Goal: Transaction & Acquisition: Obtain resource

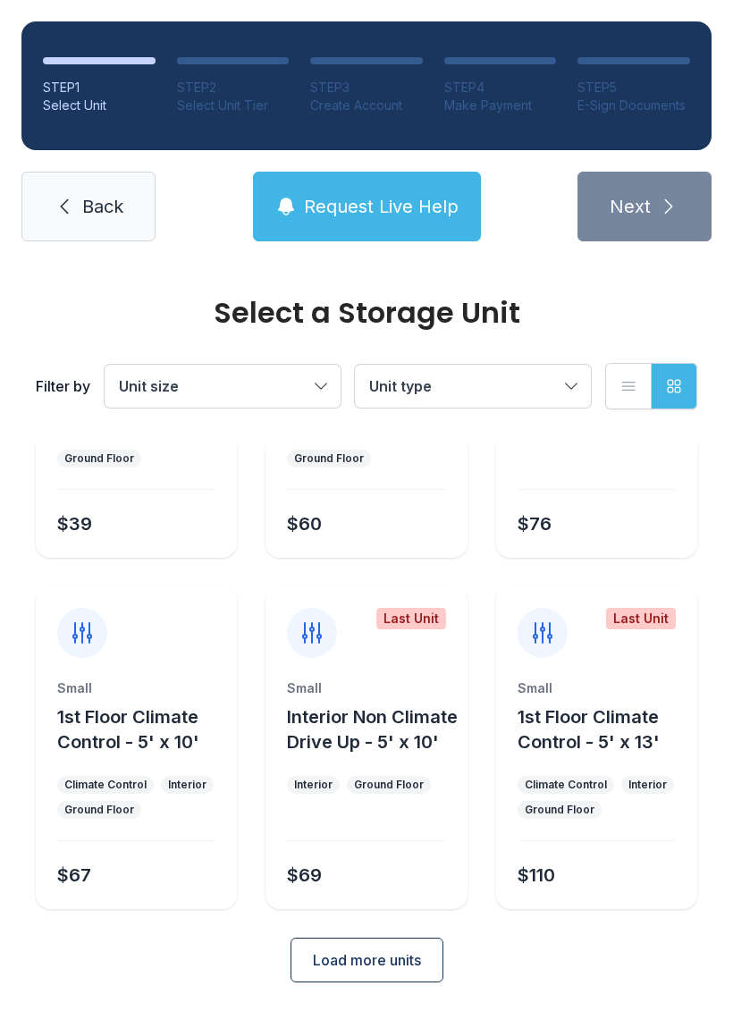
scroll to position [213, 0]
click at [316, 388] on button "Unit size" at bounding box center [223, 386] width 236 height 43
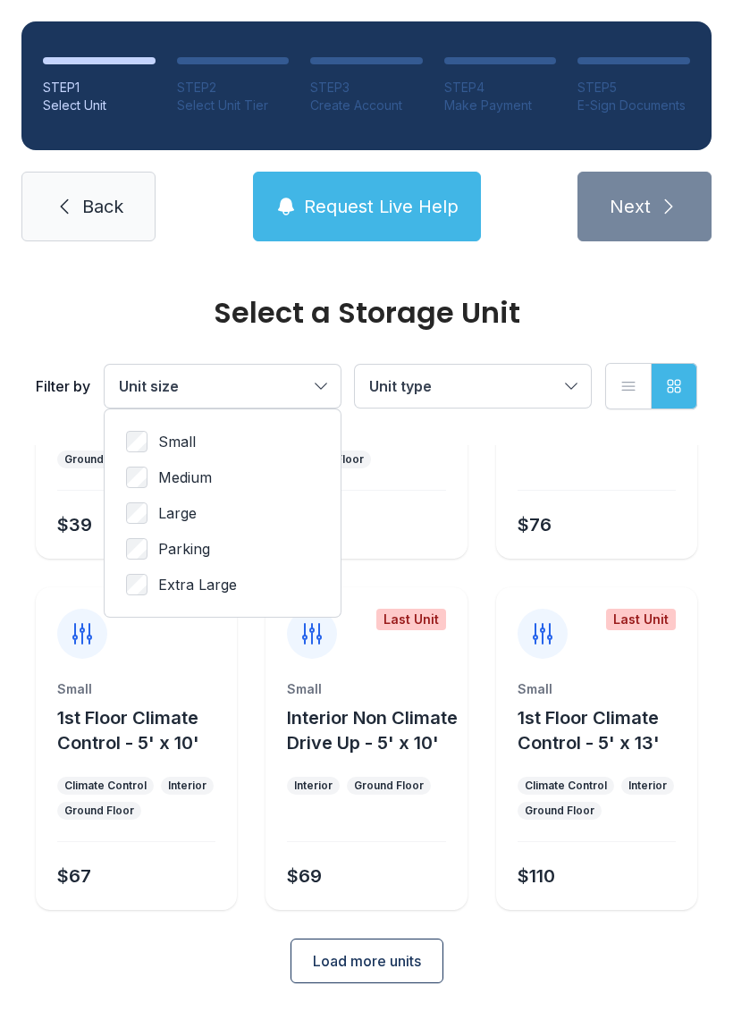
click at [159, 470] on span "Medium" at bounding box center [185, 476] width 54 height 21
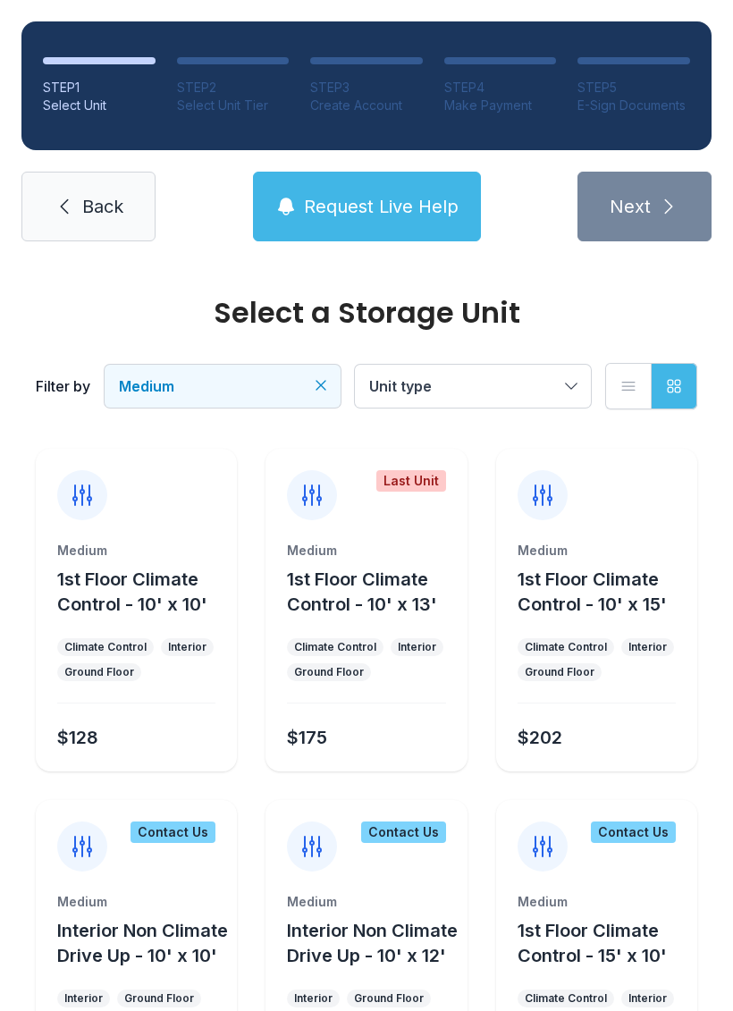
scroll to position [0, 0]
click at [319, 382] on icon "Clear filters" at bounding box center [321, 385] width 18 height 18
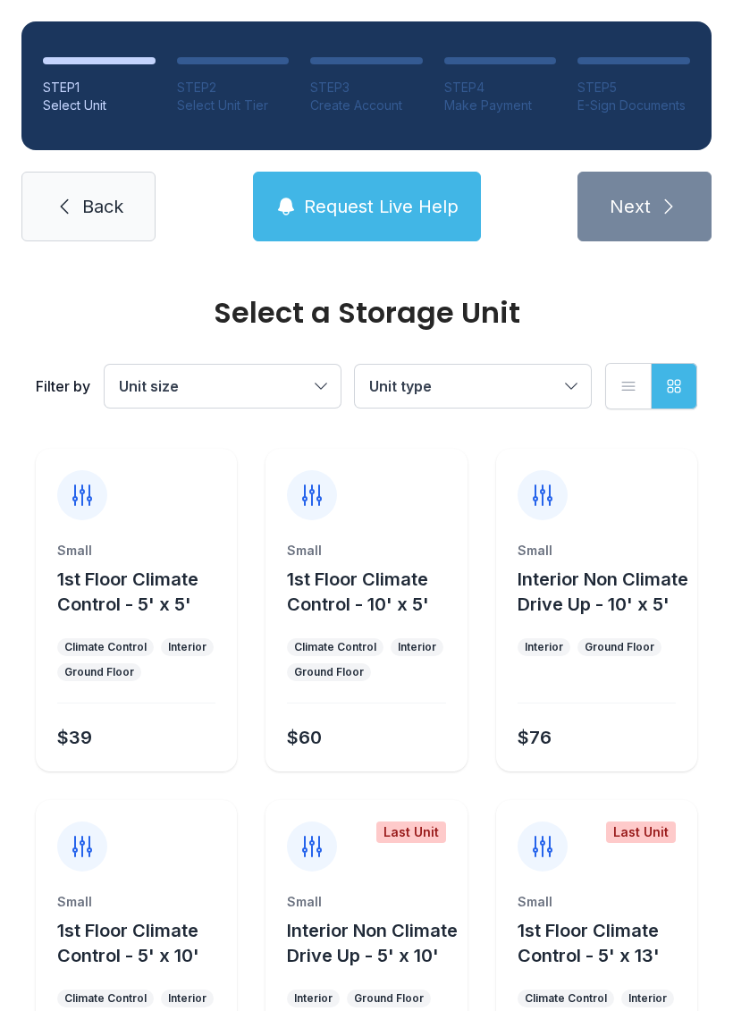
click at [318, 385] on button "Unit size" at bounding box center [223, 386] width 236 height 43
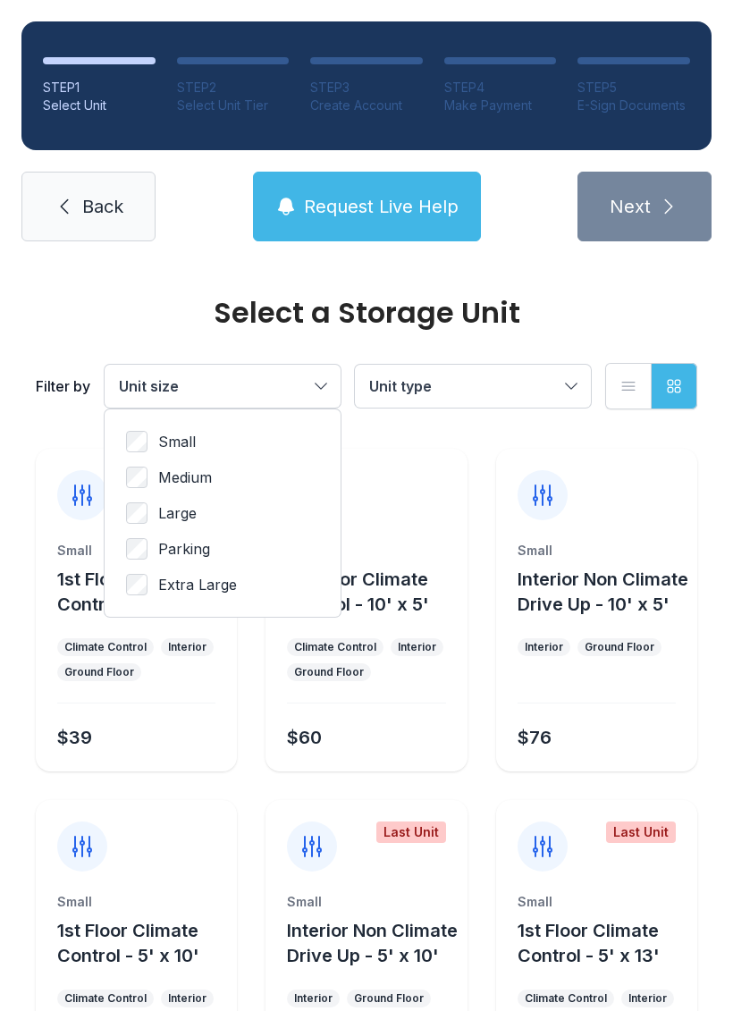
click at [198, 449] on label "Small" at bounding box center [222, 441] width 193 height 21
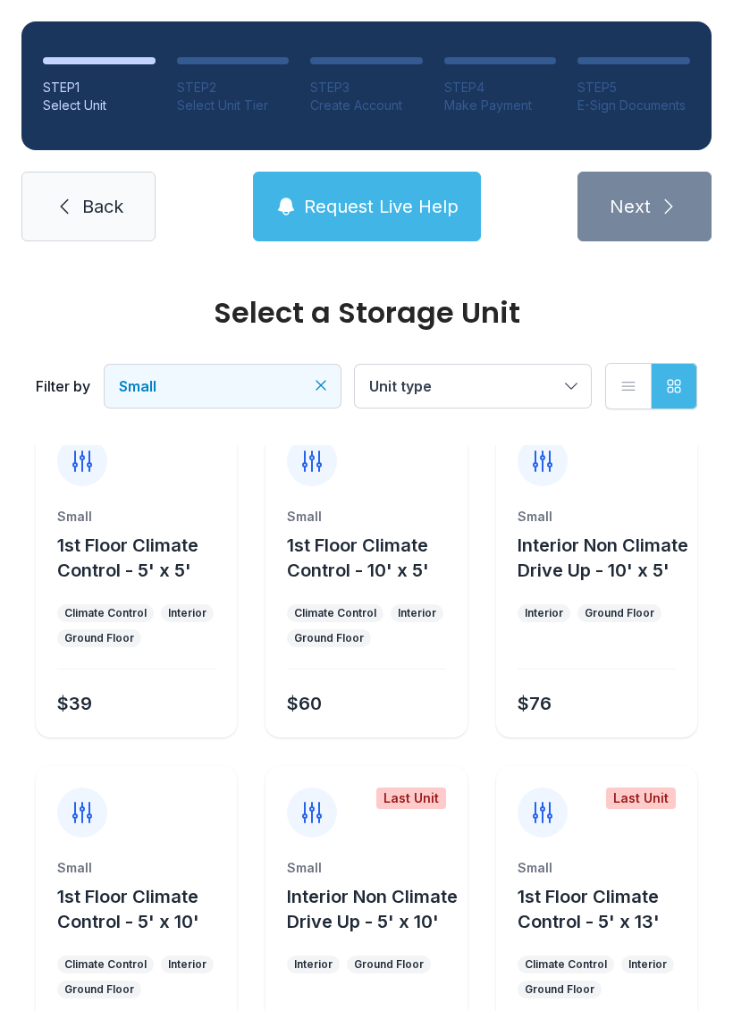
scroll to position [31, 0]
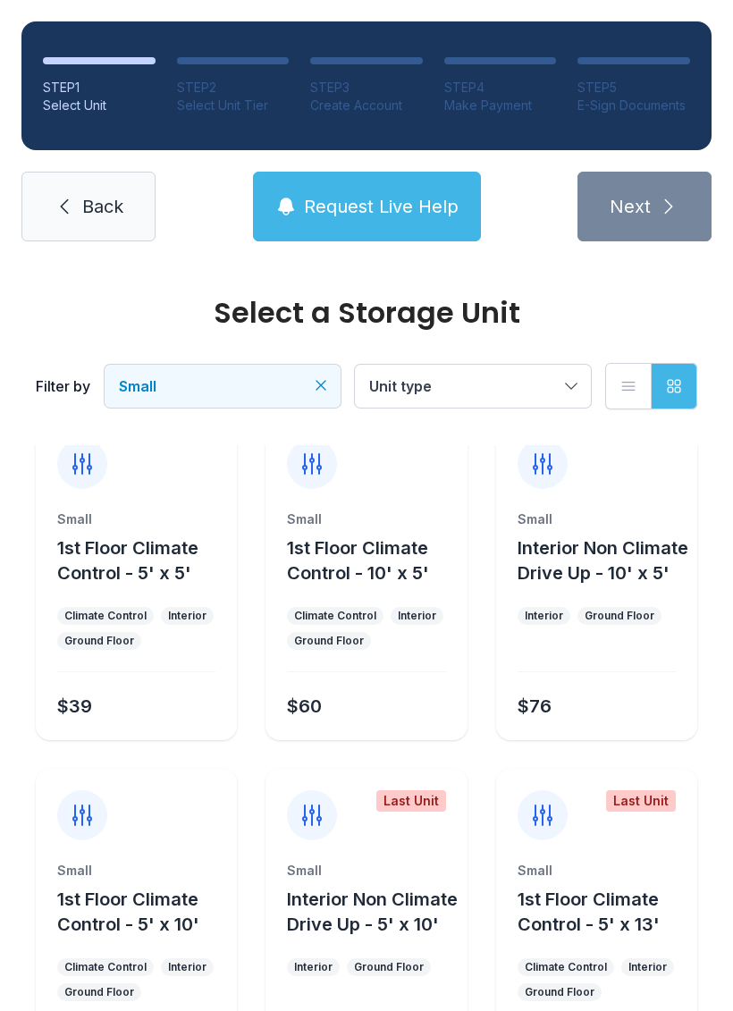
click at [602, 698] on div "$76" at bounding box center [592, 702] width 165 height 32
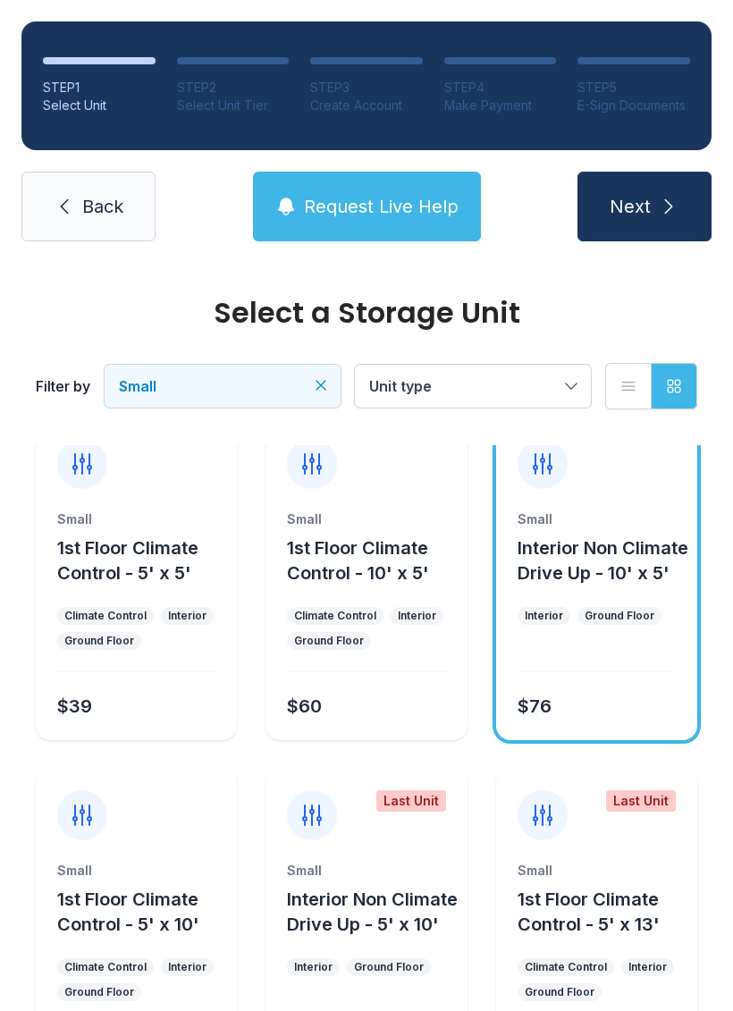
click at [329, 208] on span "Request Live Help" at bounding box center [381, 206] width 155 height 25
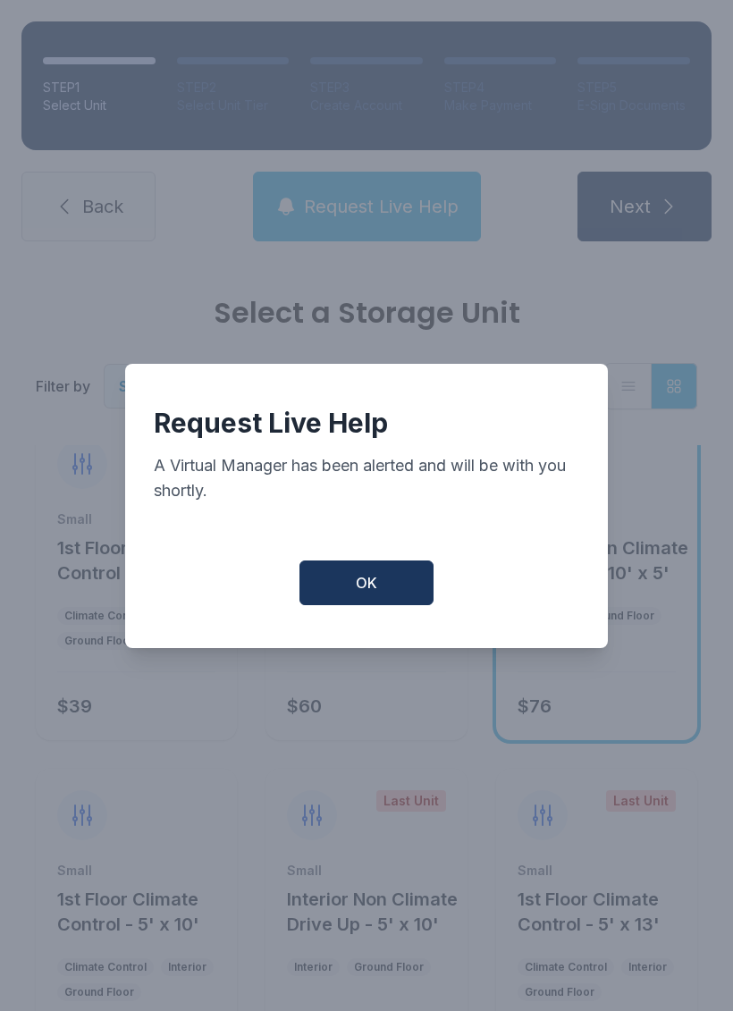
click at [379, 587] on button "OK" at bounding box center [366, 582] width 134 height 45
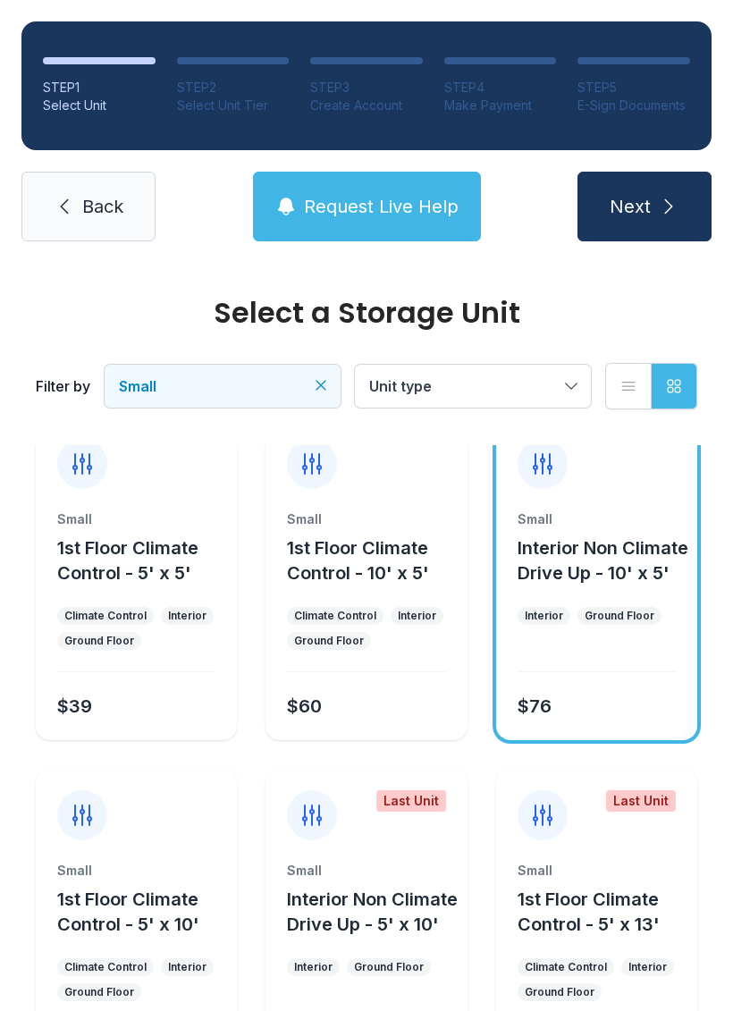
click at [394, 705] on div "$60" at bounding box center [362, 702] width 165 height 32
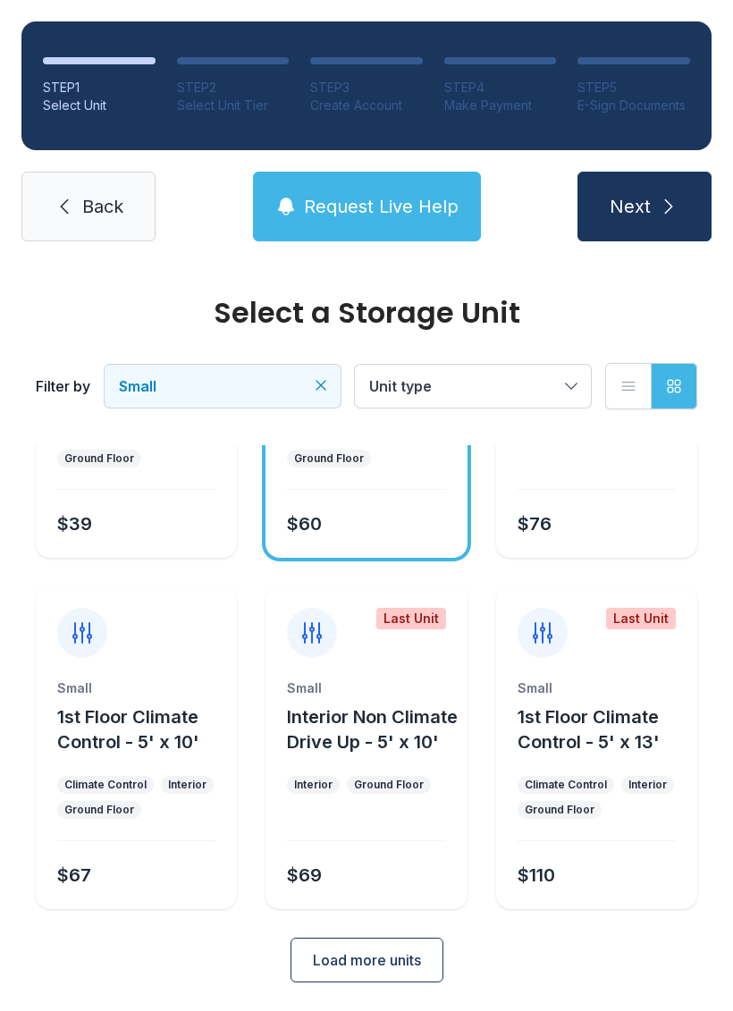
scroll to position [213, 0]
click at [90, 214] on span "Back" at bounding box center [102, 206] width 41 height 25
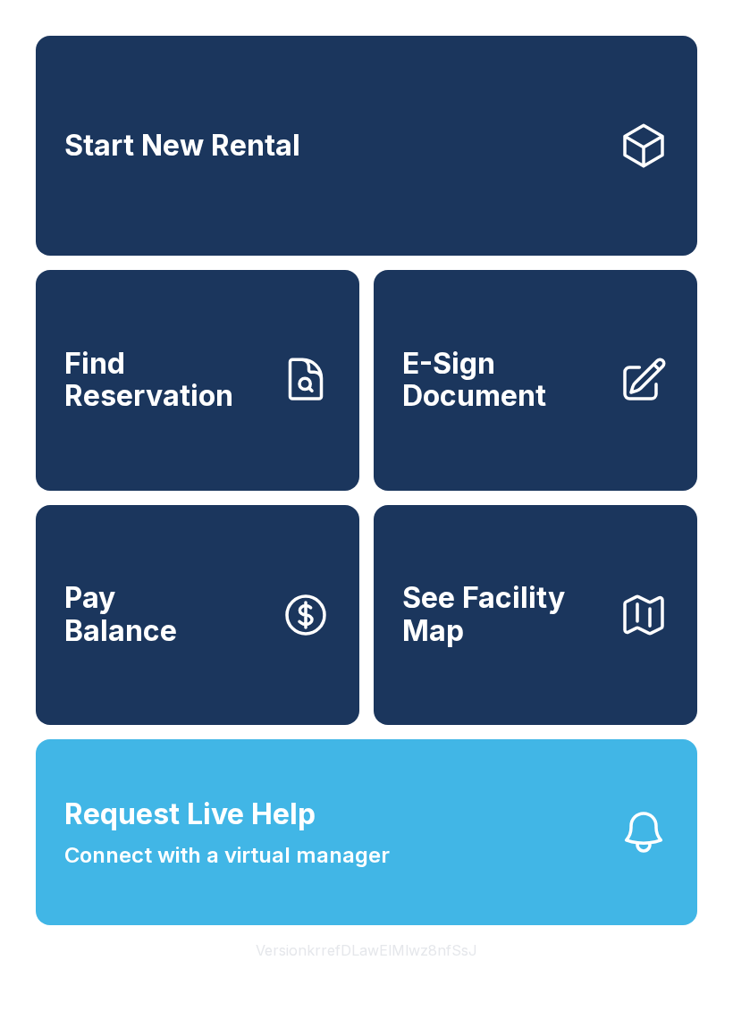
click at [525, 413] on span "E-Sign Document" at bounding box center [503, 380] width 202 height 65
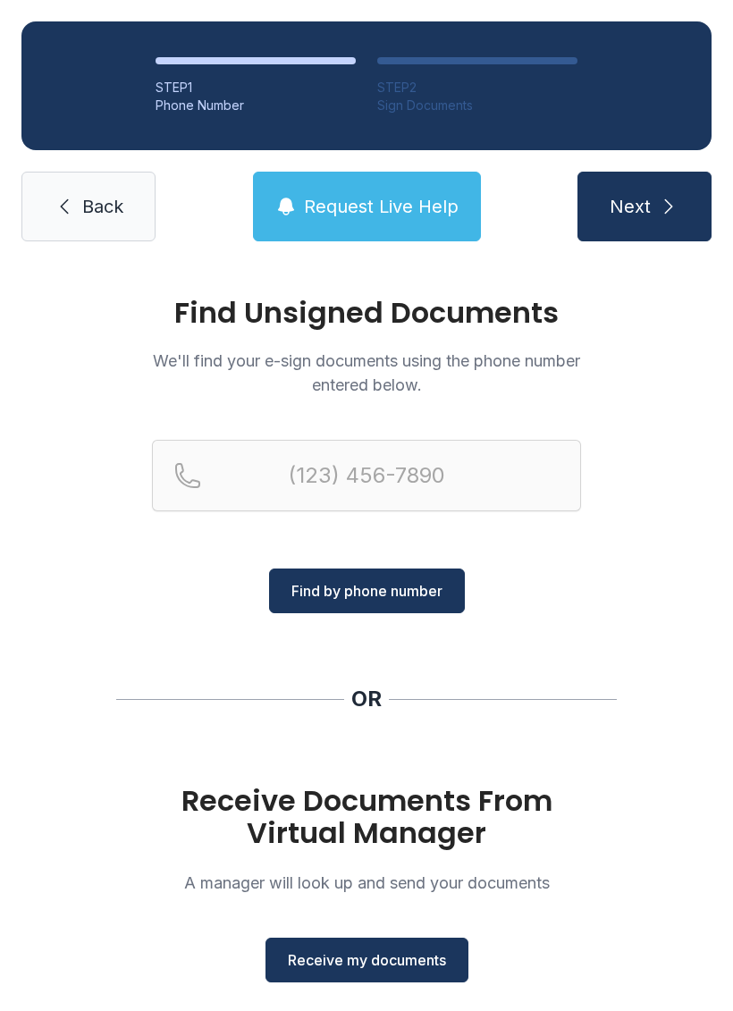
click at [338, 979] on button "Receive my documents" at bounding box center [366, 959] width 203 height 45
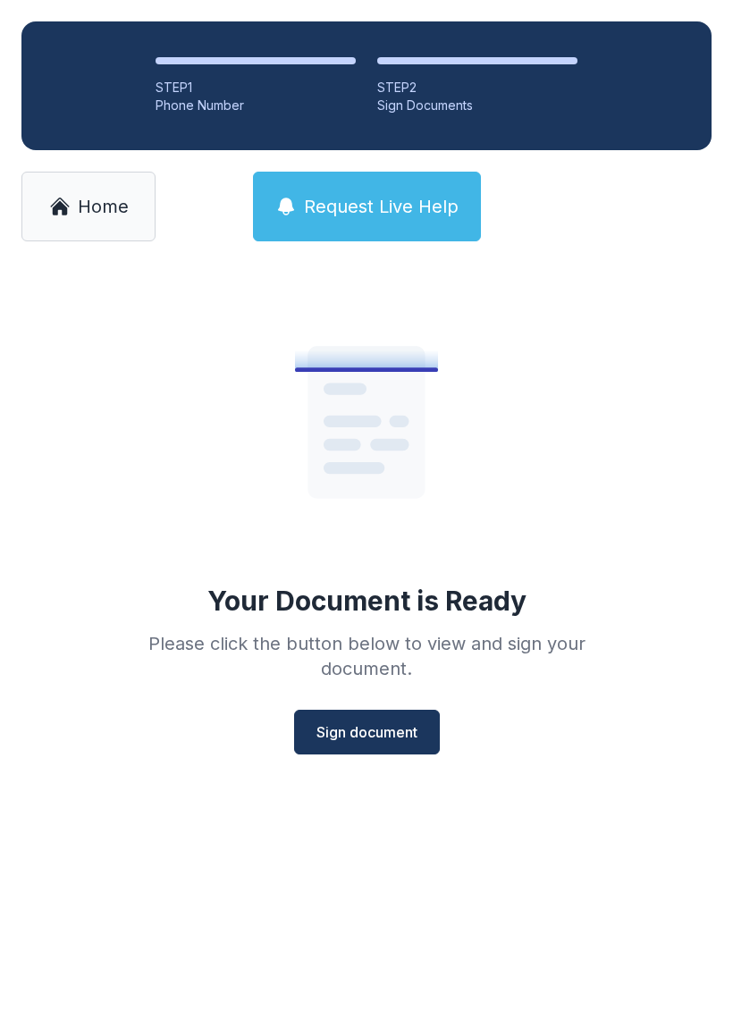
click at [331, 731] on span "Sign document" at bounding box center [366, 731] width 101 height 21
click at [101, 200] on span "Home" at bounding box center [103, 206] width 51 height 25
